Goal: Navigation & Orientation: Find specific page/section

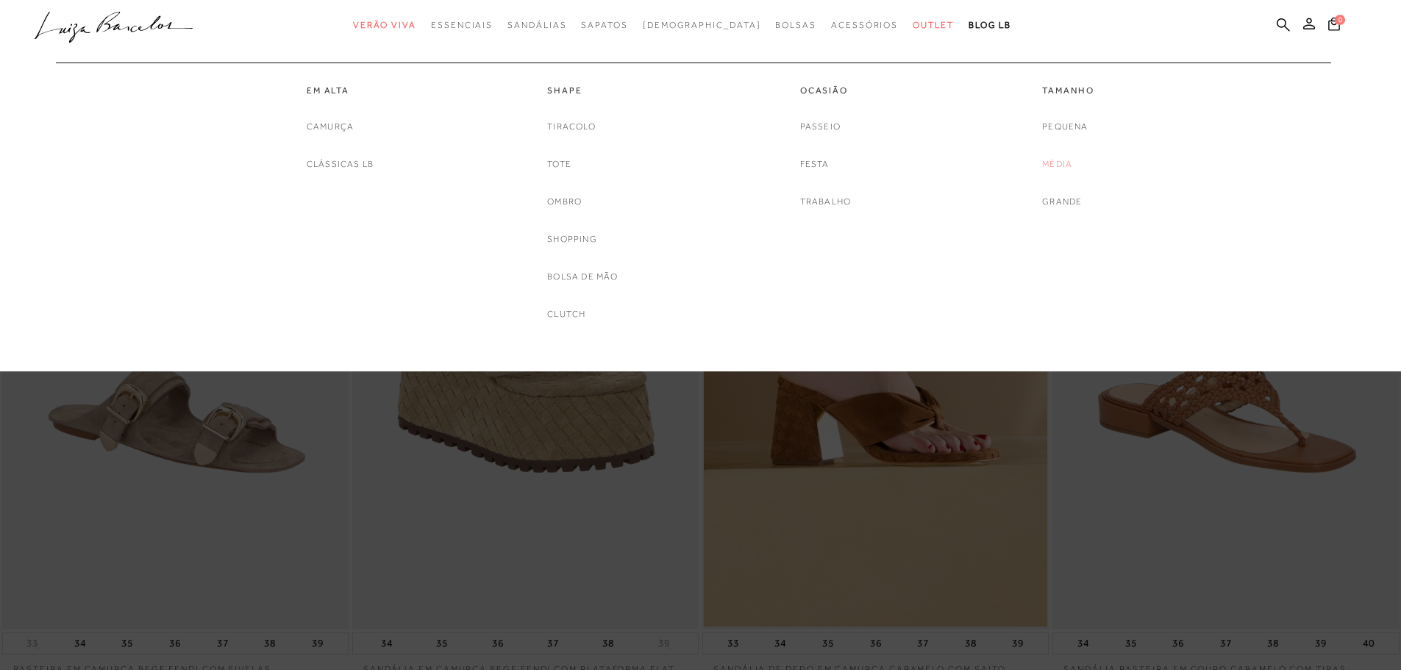
click at [1061, 163] on link "Média" at bounding box center [1057, 164] width 30 height 15
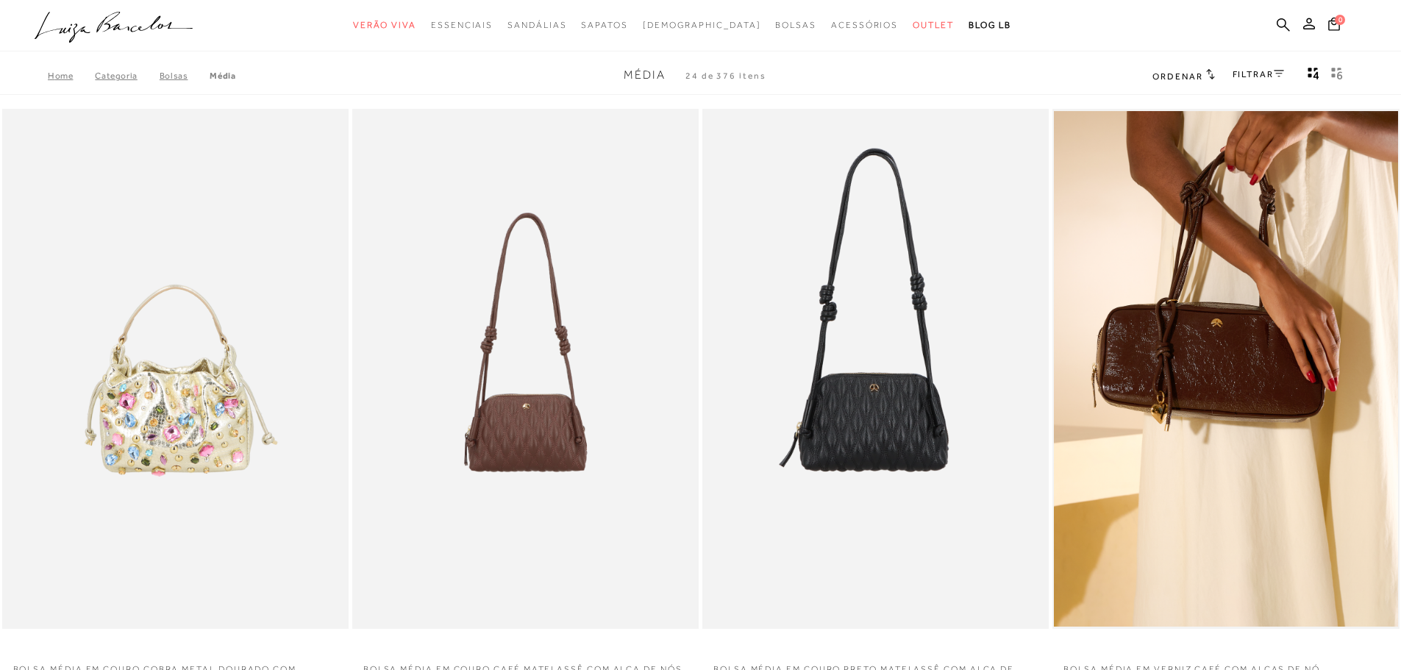
click at [1206, 74] on icon at bounding box center [1210, 73] width 9 height 11
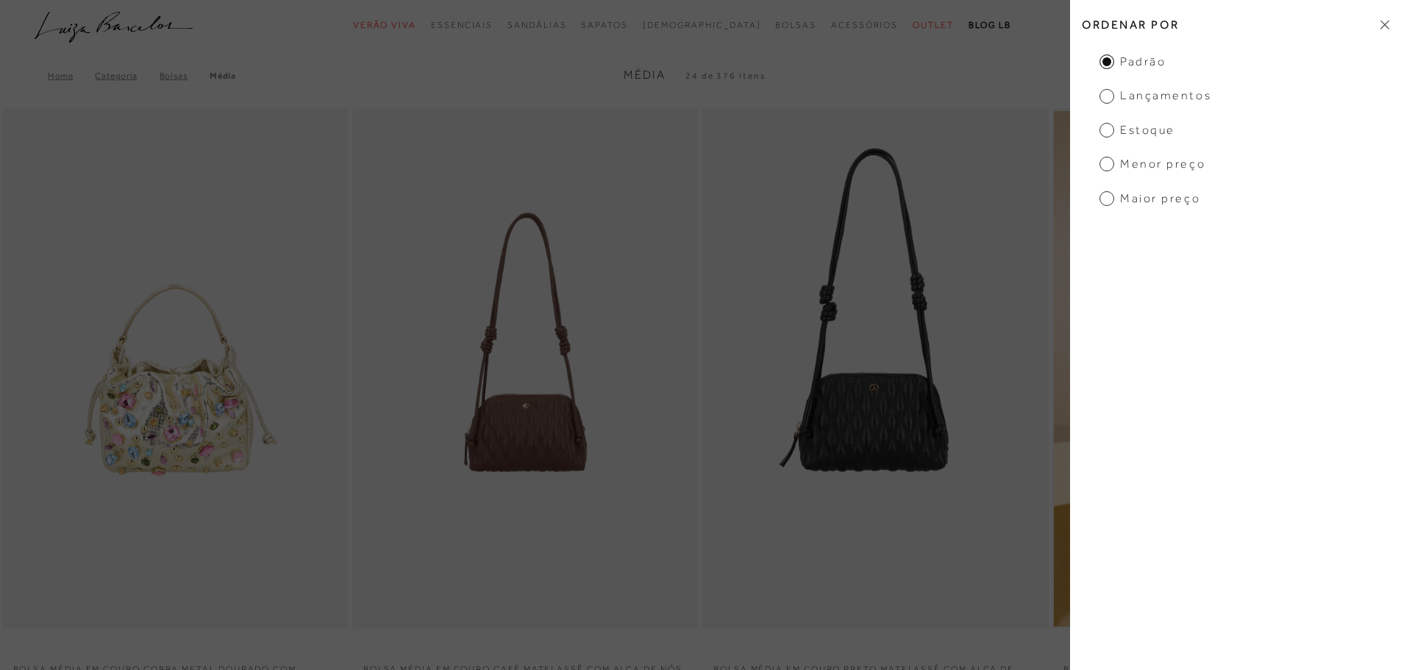
click at [1109, 163] on span "Menor preço" at bounding box center [1153, 164] width 106 height 16
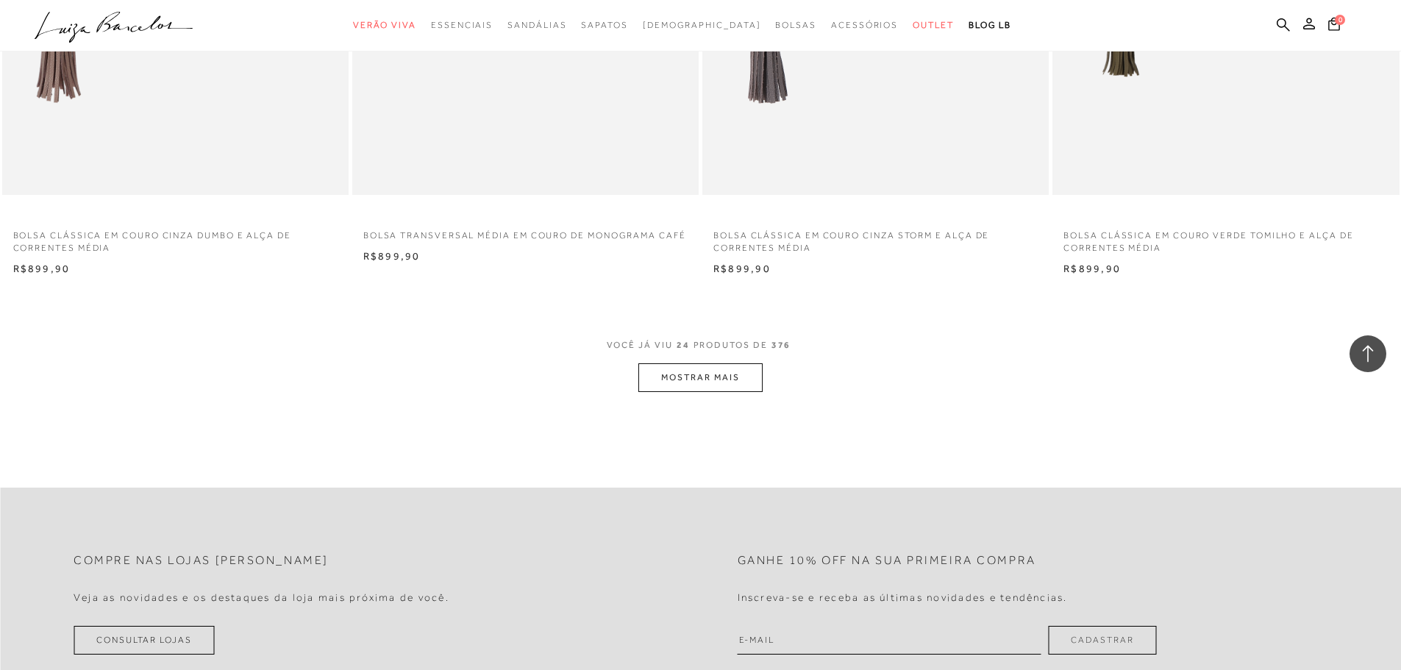
scroll to position [3531, 0]
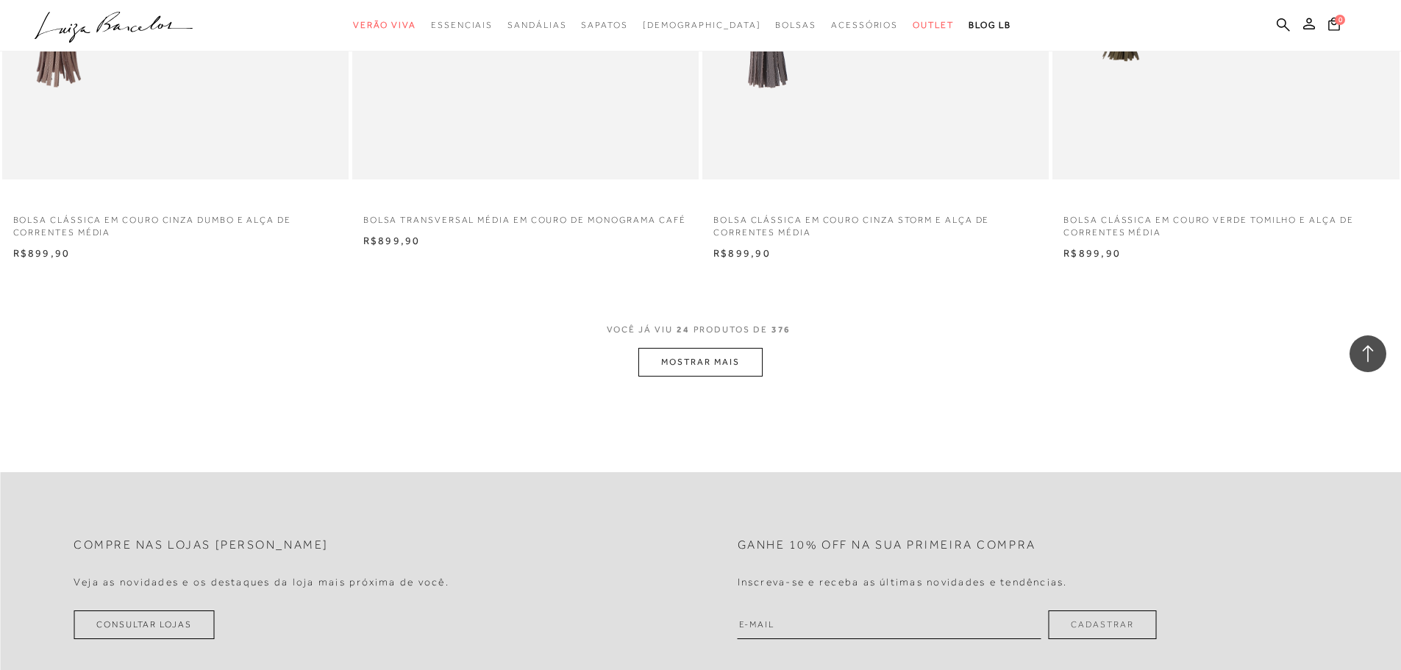
click at [724, 372] on button "MOSTRAR MAIS" at bounding box center [700, 362] width 124 height 29
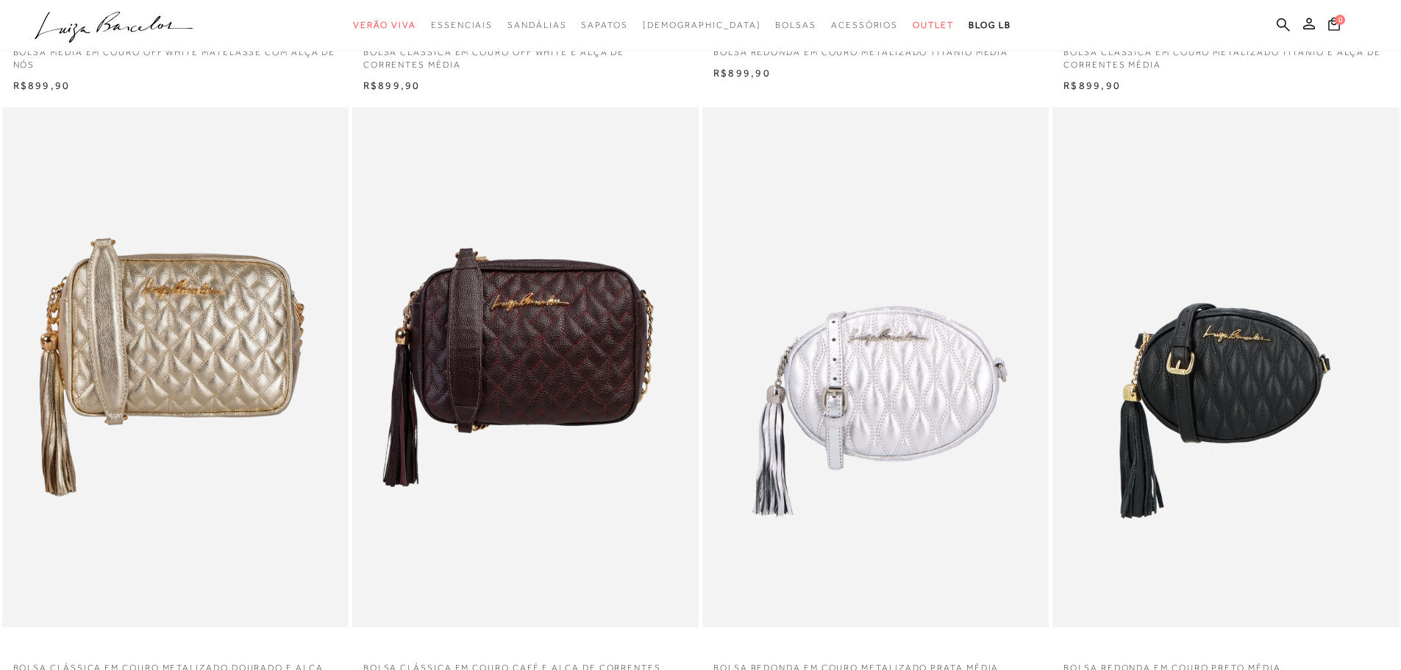
scroll to position [0, 0]
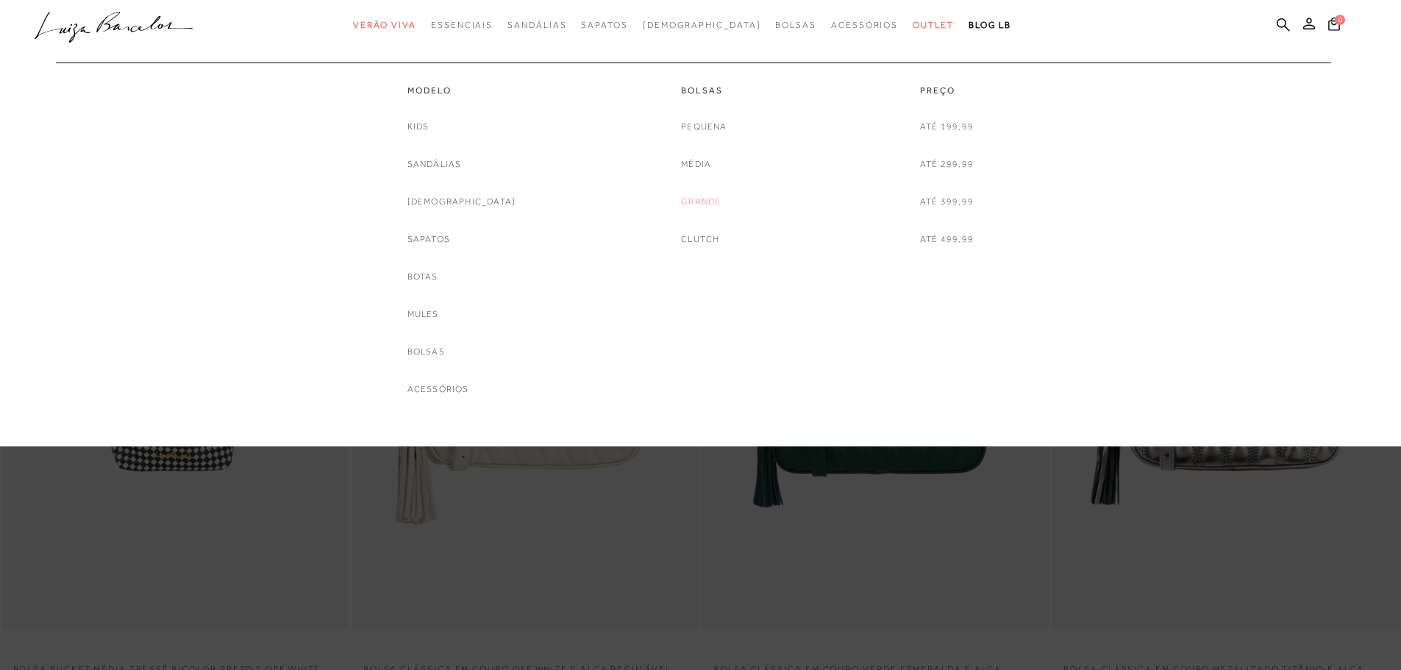
click at [696, 202] on link "Grande" at bounding box center [701, 201] width 40 height 15
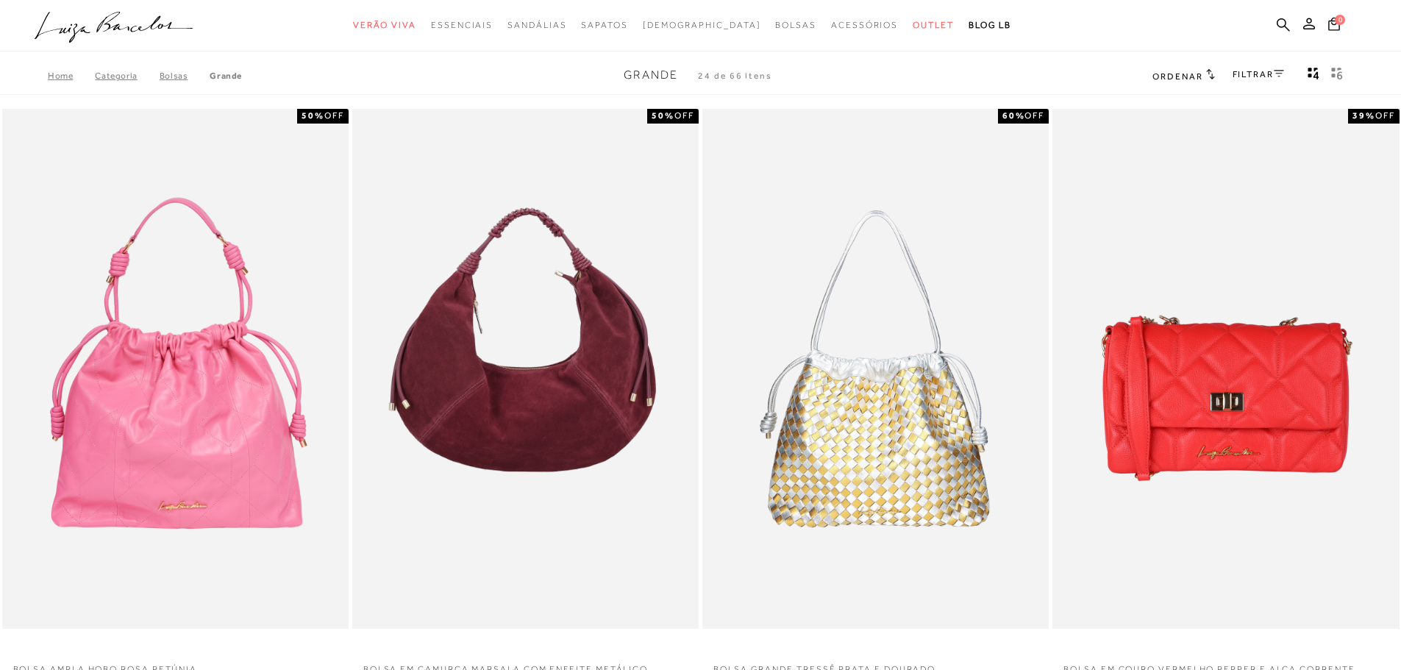
click at [1256, 70] on link "FILTRAR" at bounding box center [1258, 74] width 51 height 10
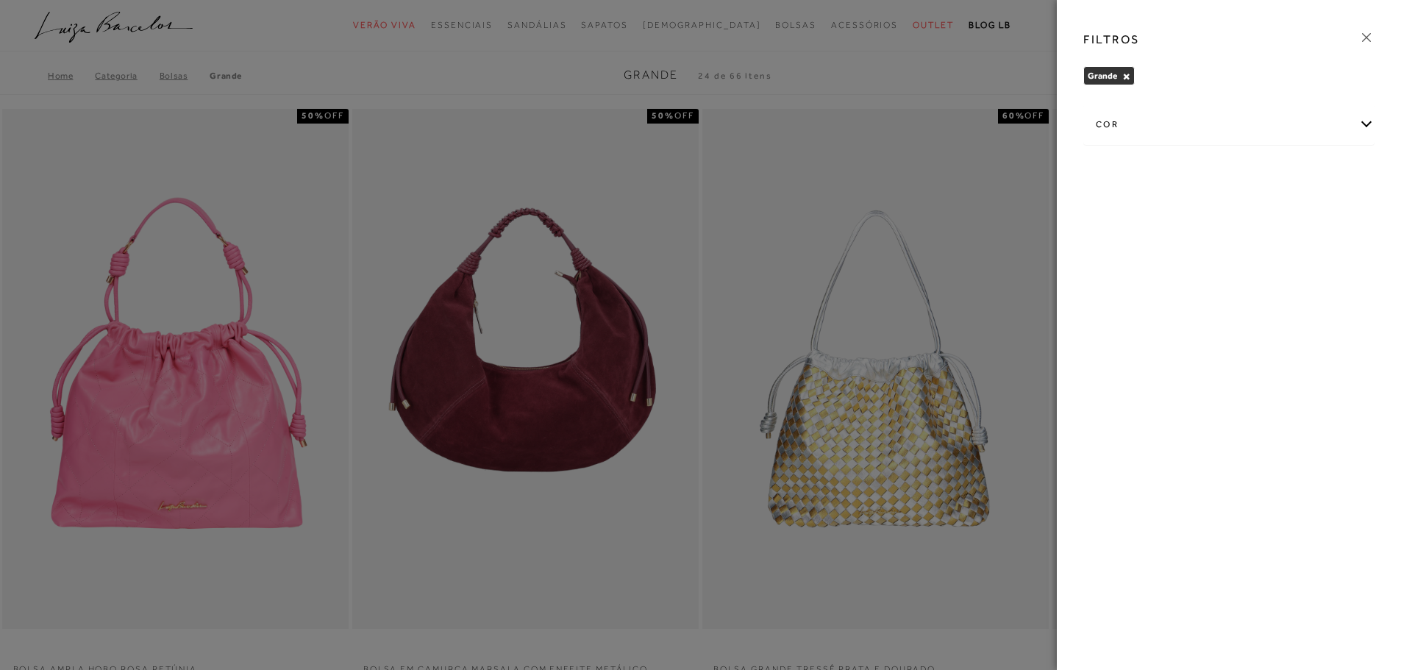
click at [1053, 51] on div at bounding box center [700, 335] width 1401 height 670
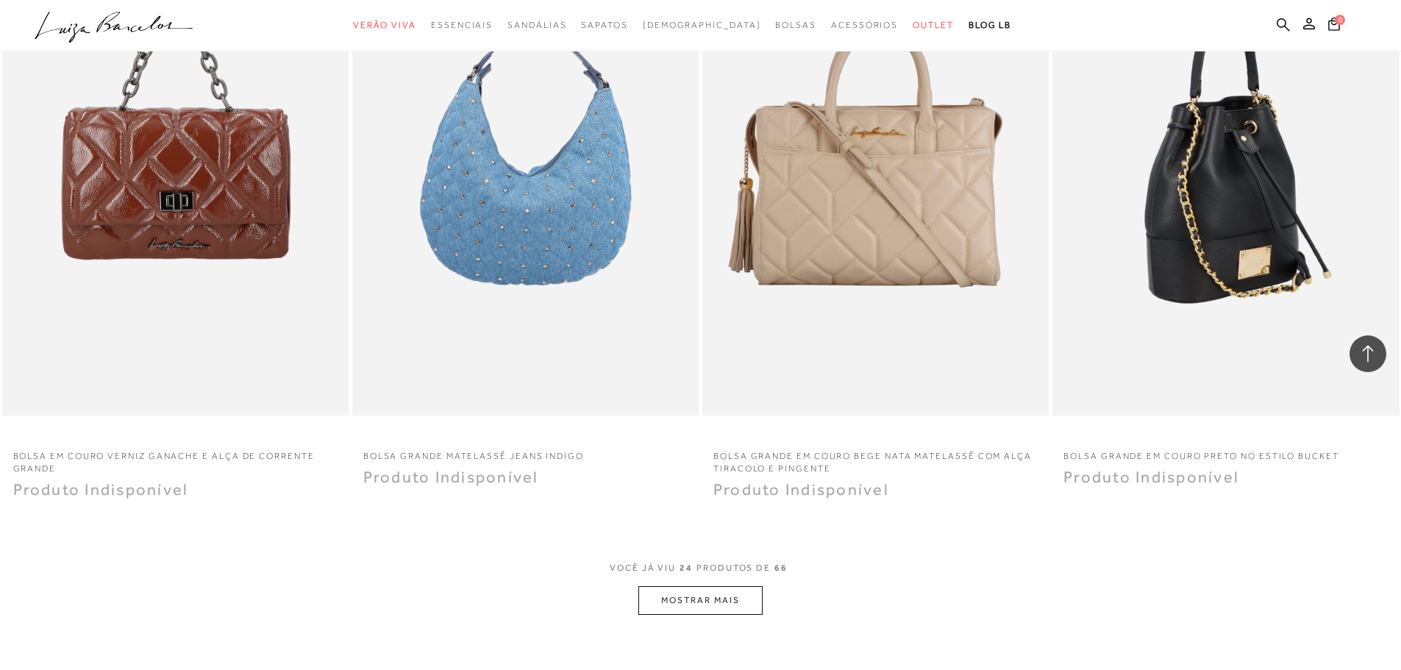
scroll to position [3310, 0]
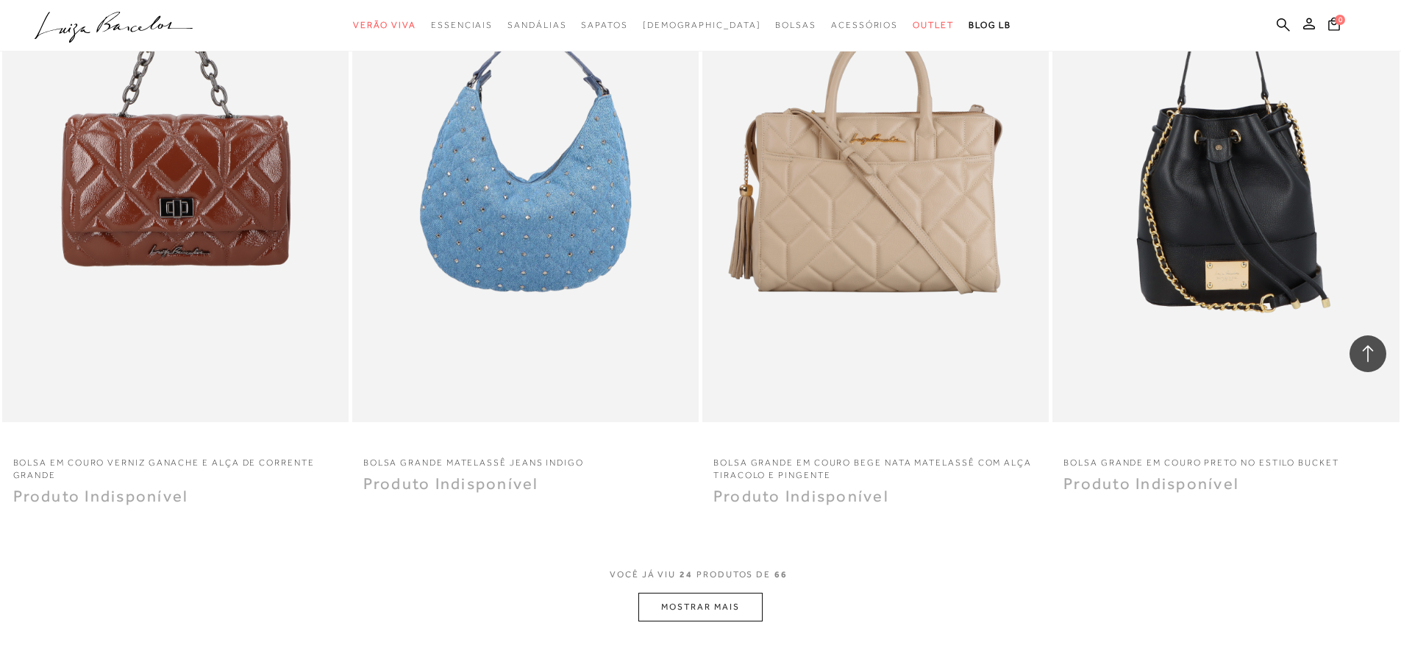
click at [744, 603] on button "MOSTRAR MAIS" at bounding box center [700, 607] width 124 height 29
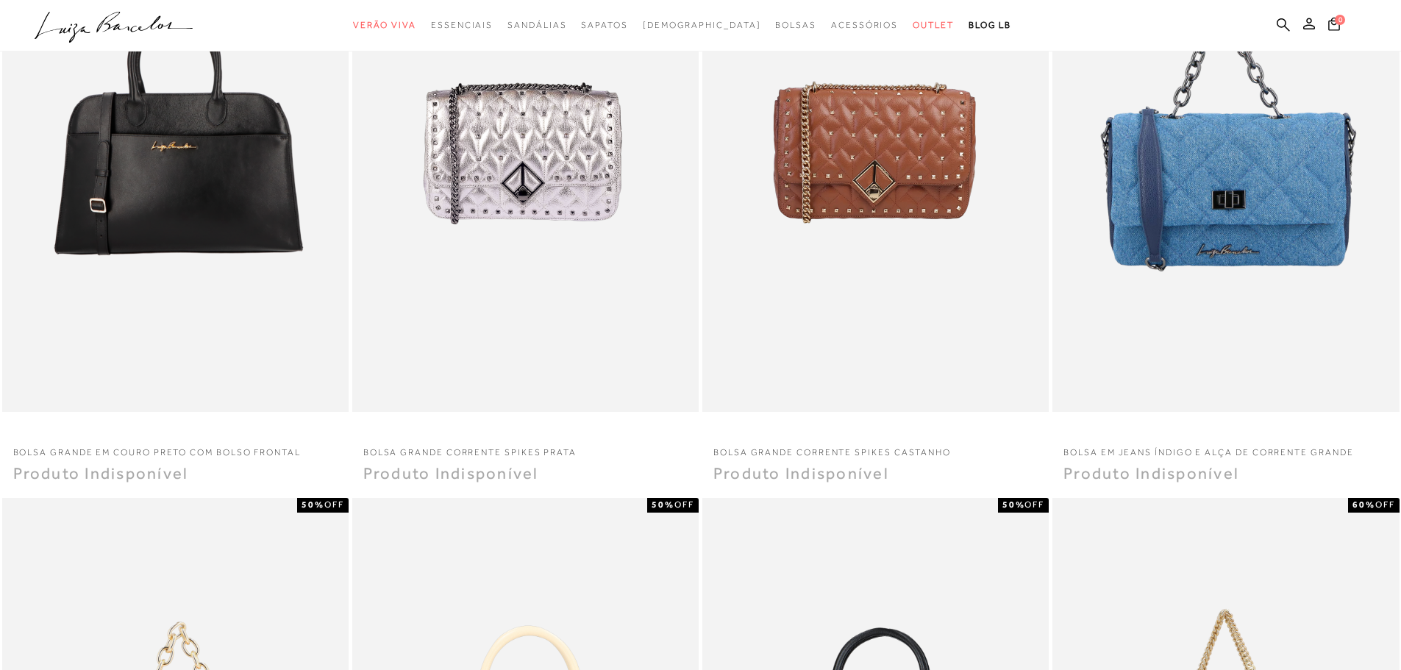
scroll to position [0, 0]
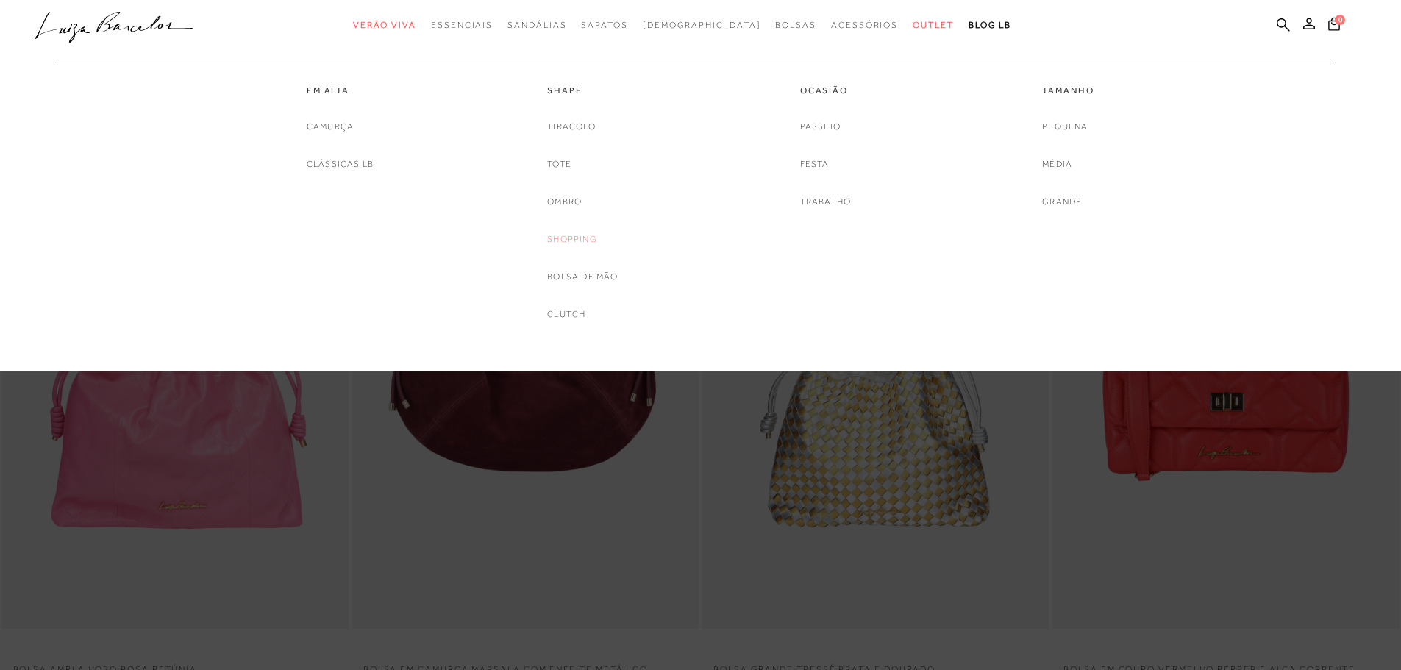
click at [590, 238] on link "Shopping" at bounding box center [572, 239] width 50 height 15
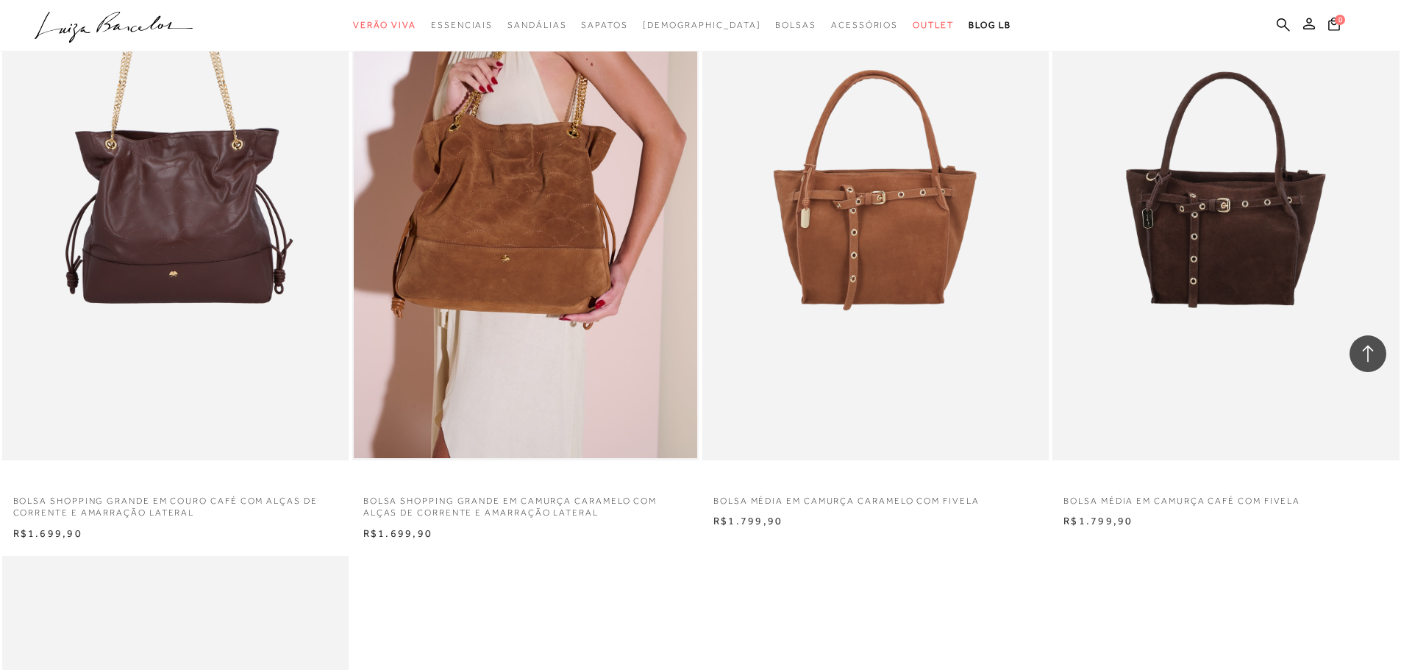
scroll to position [1398, 0]
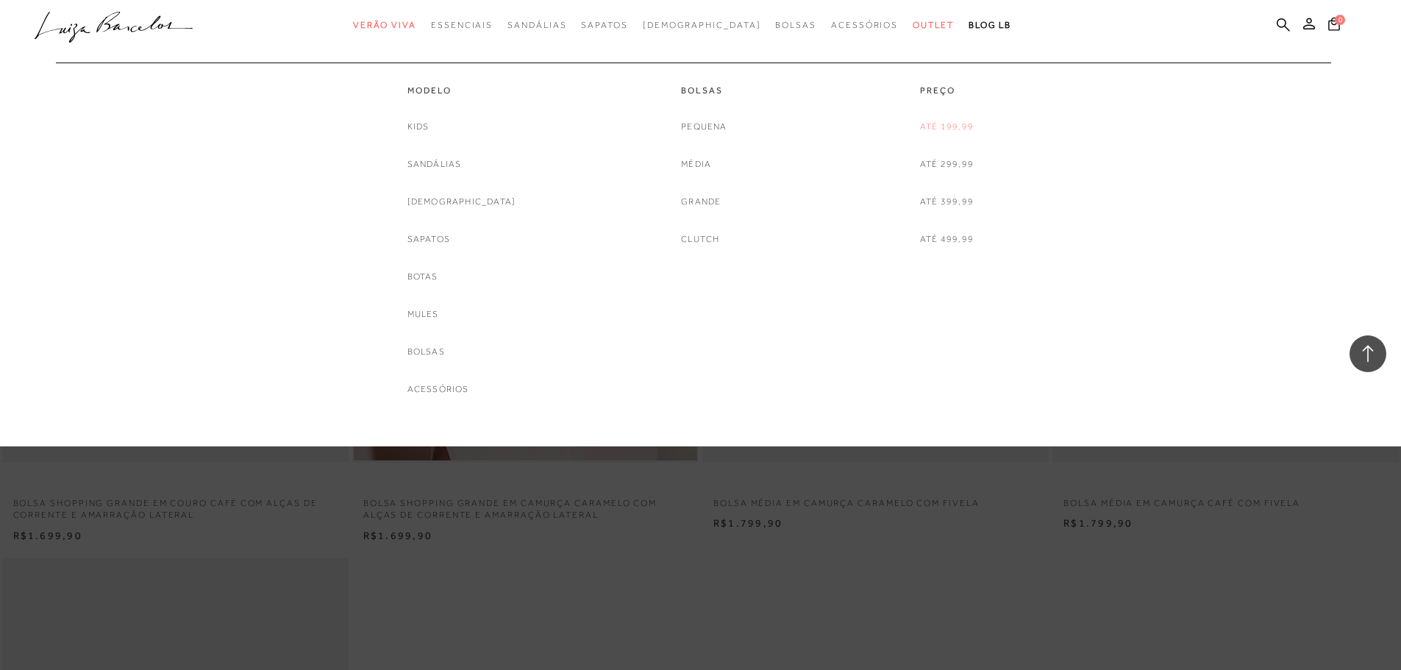
click at [948, 127] on link "Até 199,99" at bounding box center [947, 126] width 54 height 15
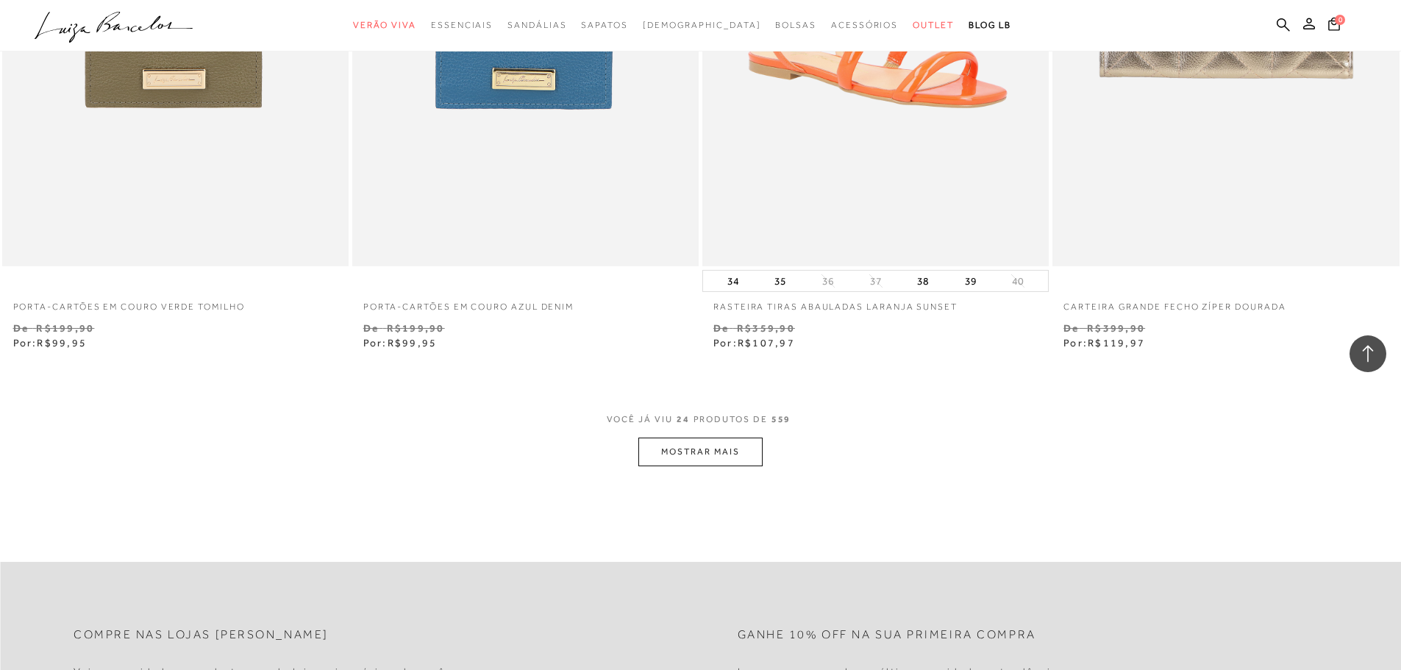
scroll to position [3457, 0]
click at [722, 457] on button "MOSTRAR MAIS" at bounding box center [700, 451] width 124 height 29
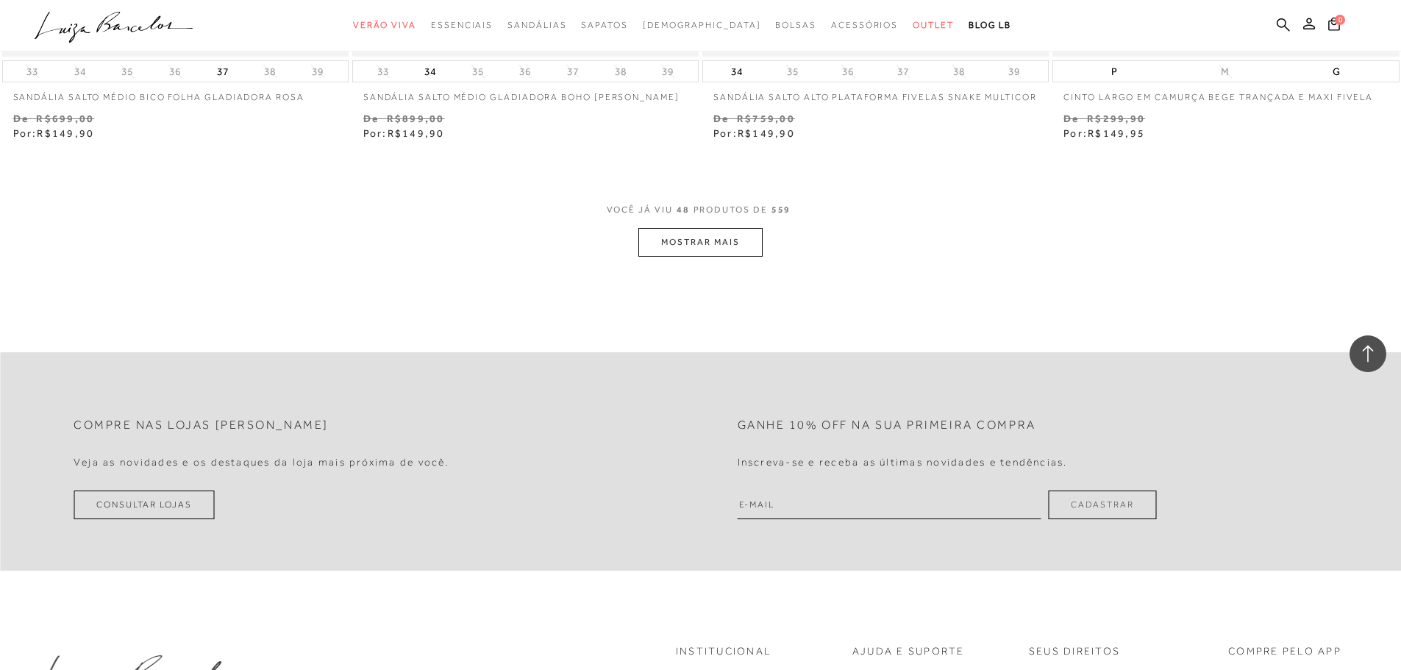
scroll to position [7429, 0]
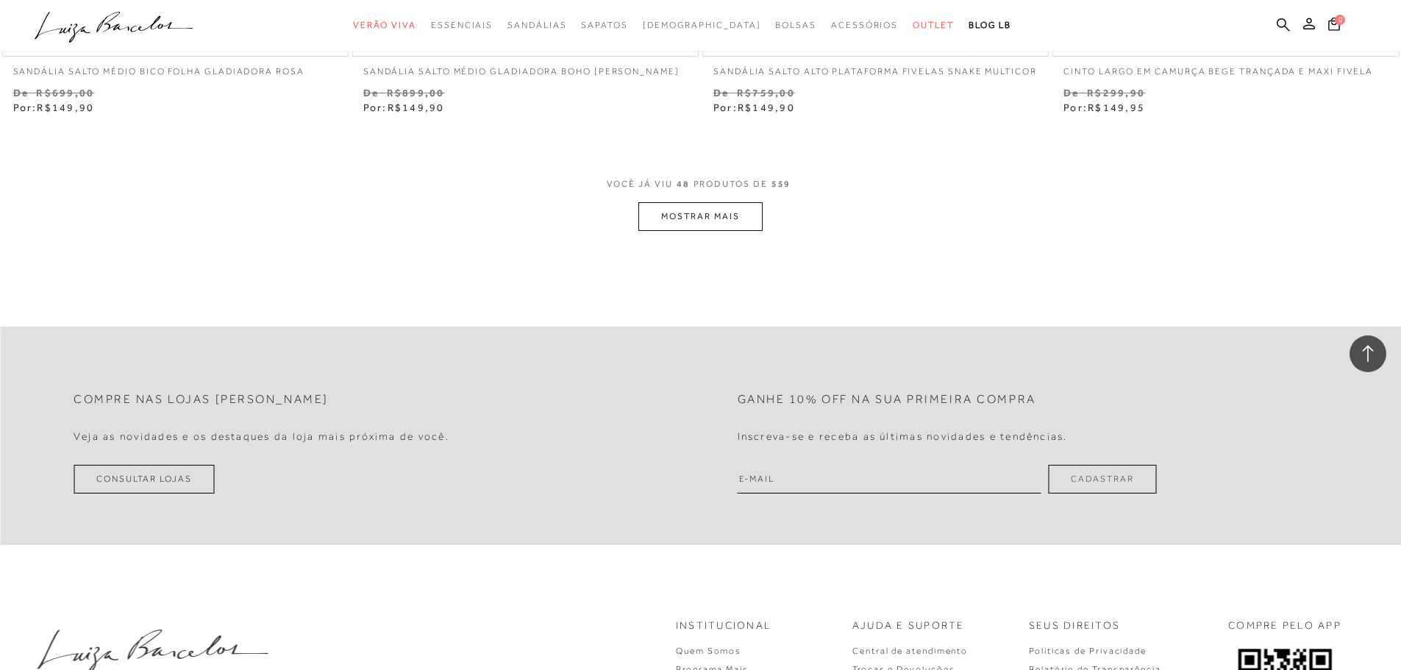
click at [704, 229] on button "MOSTRAR MAIS" at bounding box center [700, 216] width 124 height 29
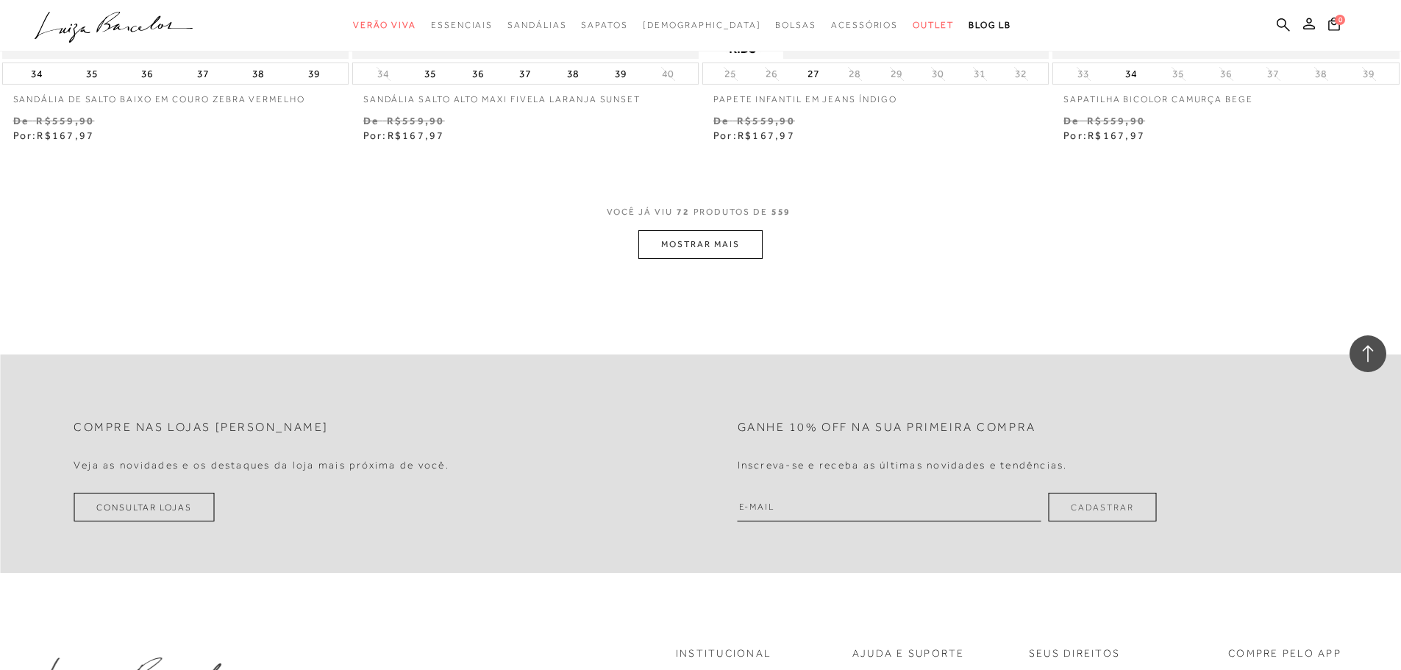
scroll to position [11181, 0]
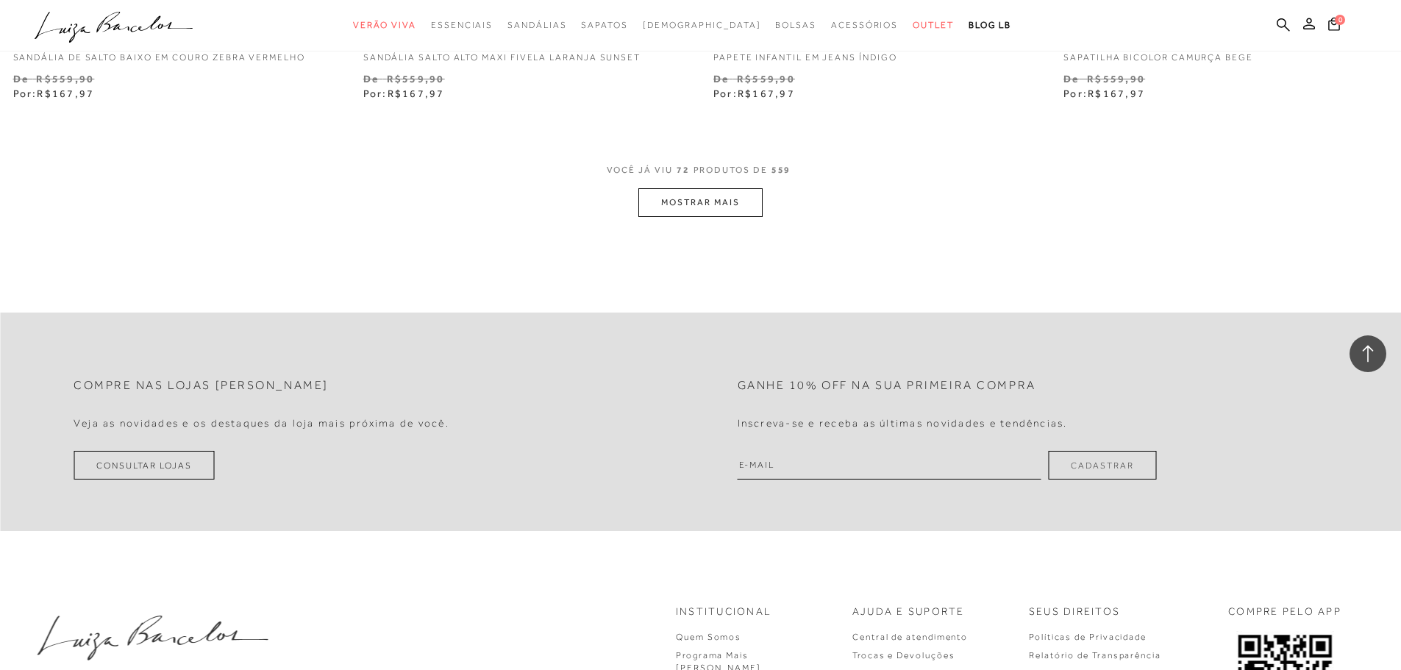
click at [677, 214] on button "MOSTRAR MAIS" at bounding box center [700, 202] width 124 height 29
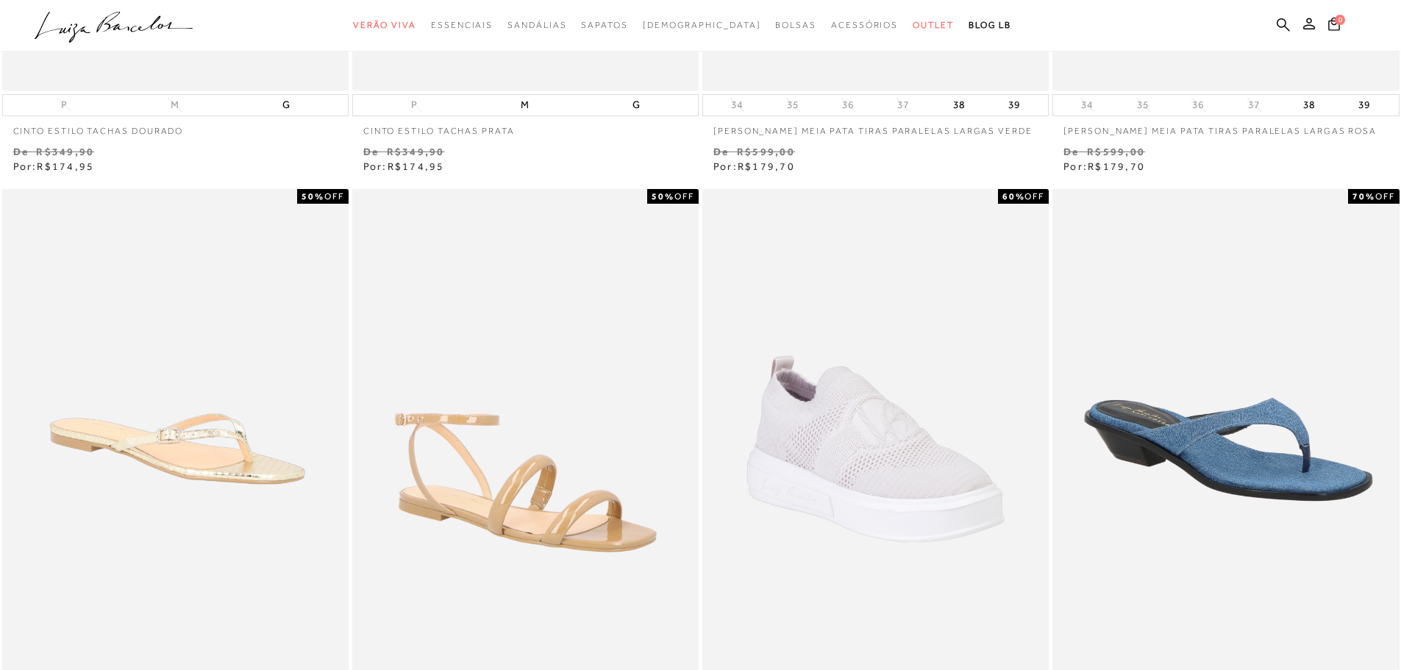
scroll to position [0, 0]
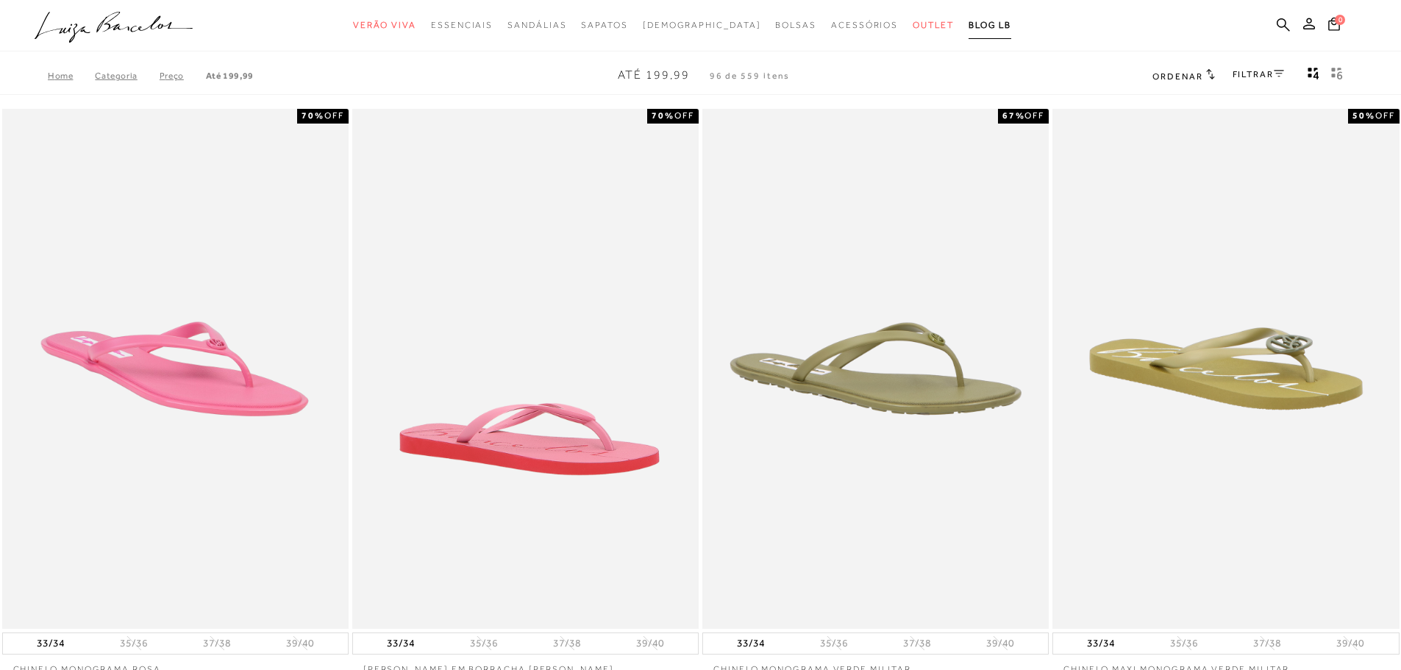
click at [969, 29] on span "BLOG LB" at bounding box center [990, 25] width 43 height 10
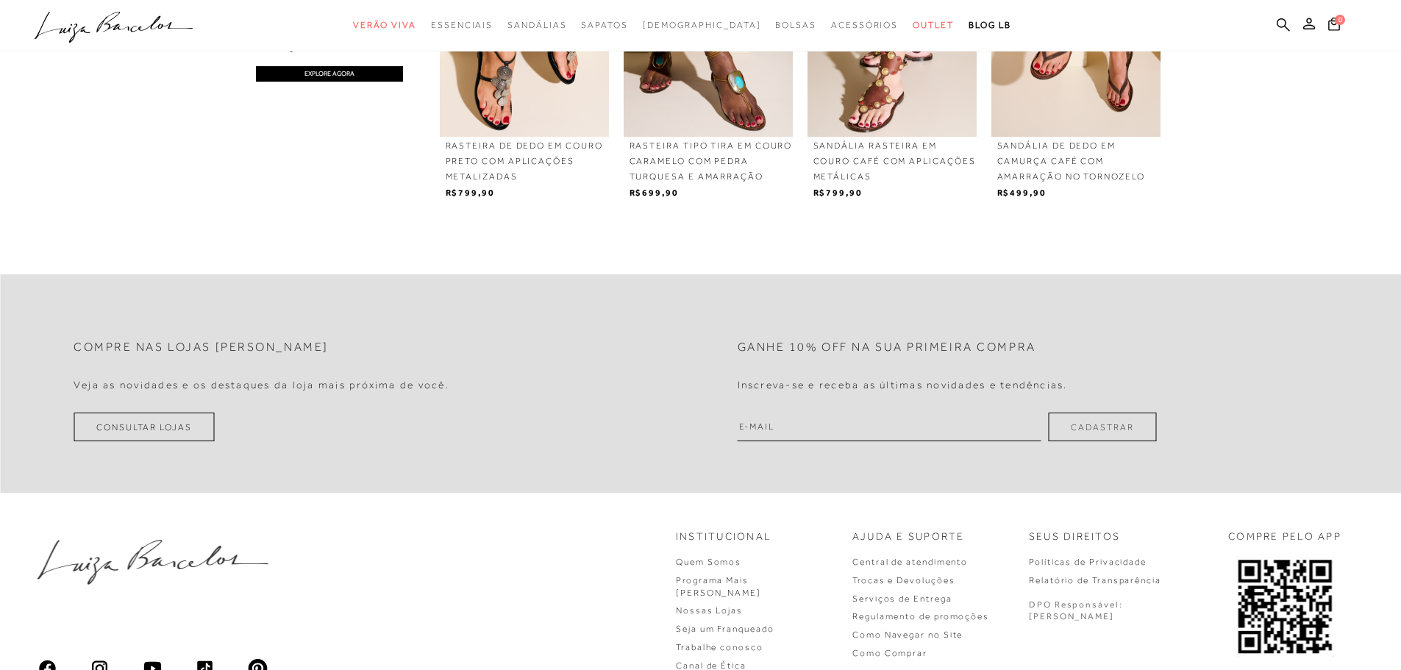
scroll to position [1738, 0]
